Goal: Transaction & Acquisition: Purchase product/service

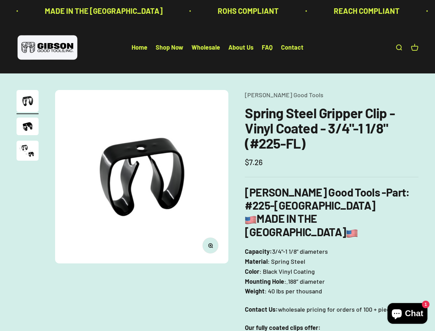
click at [217, 165] on img at bounding box center [141, 176] width 173 height 173
click at [142, 176] on img at bounding box center [141, 176] width 173 height 173
click at [210, 245] on icon "button" at bounding box center [210, 245] width 2 height 2
click at [28, 102] on img "Go to item 1" at bounding box center [28, 101] width 22 height 22
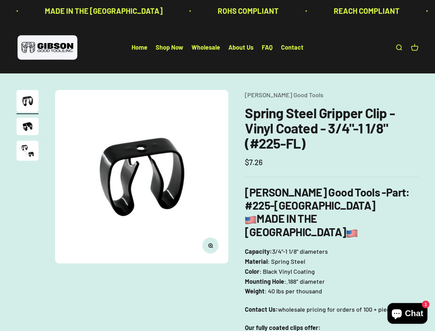
click at [28, 127] on img "Go to item 2" at bounding box center [28, 126] width 22 height 18
click at [28, 152] on img "Go to item 3" at bounding box center [28, 151] width 22 height 20
